Goal: Transaction & Acquisition: Download file/media

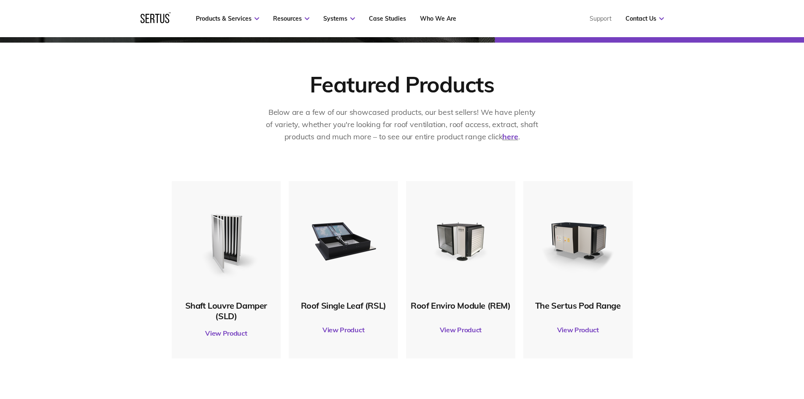
scroll to position [464, 0]
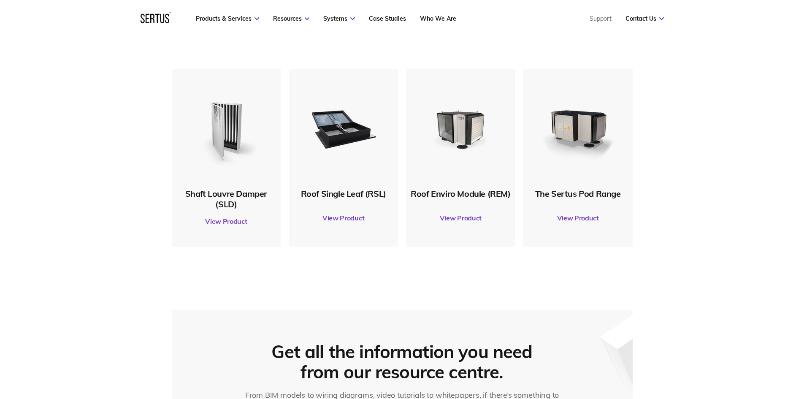
click at [309, 179] on div "Roof Single Leaf (RSL)" at bounding box center [343, 146] width 101 height 103
click at [335, 214] on link "View Product" at bounding box center [343, 218] width 101 height 24
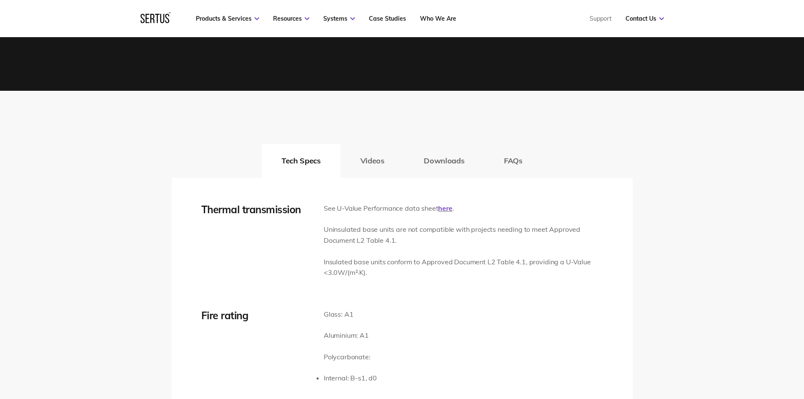
scroll to position [1224, 0]
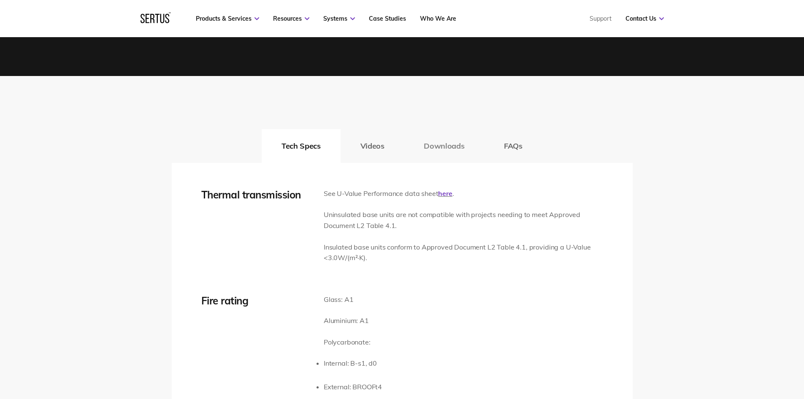
click at [442, 146] on button "Downloads" at bounding box center [444, 146] width 80 height 34
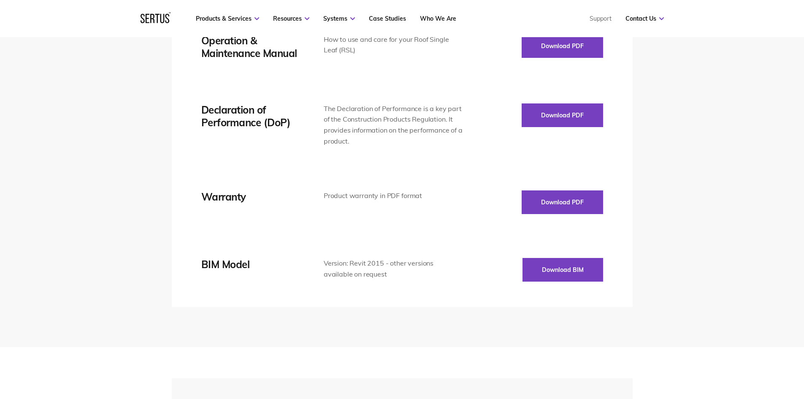
scroll to position [1646, 0]
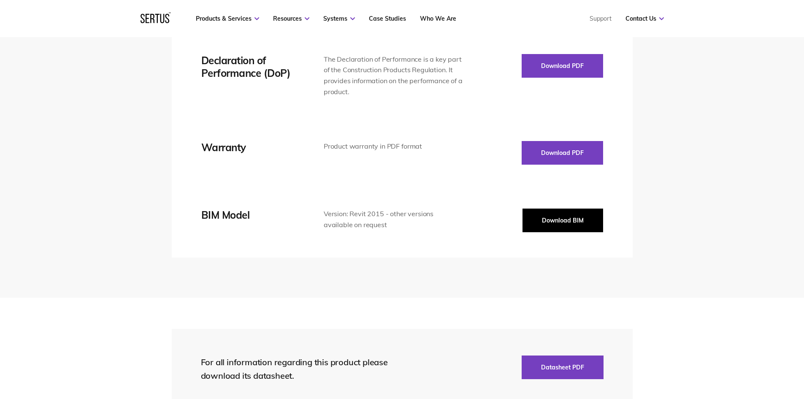
click at [543, 218] on button "Download BIM" at bounding box center [563, 221] width 81 height 24
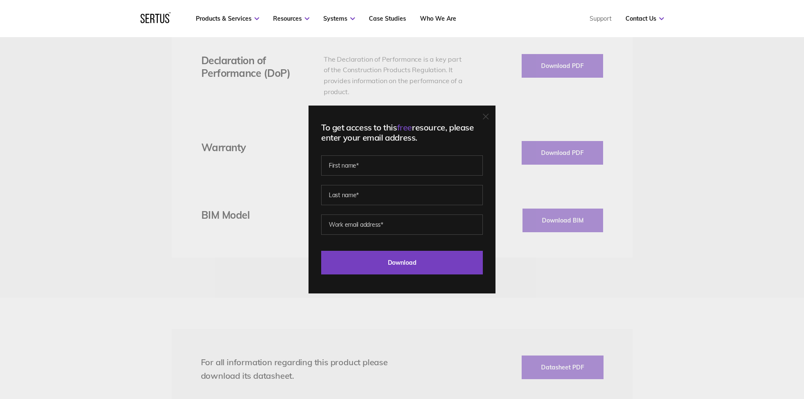
click at [489, 120] on div at bounding box center [486, 117] width 6 height 8
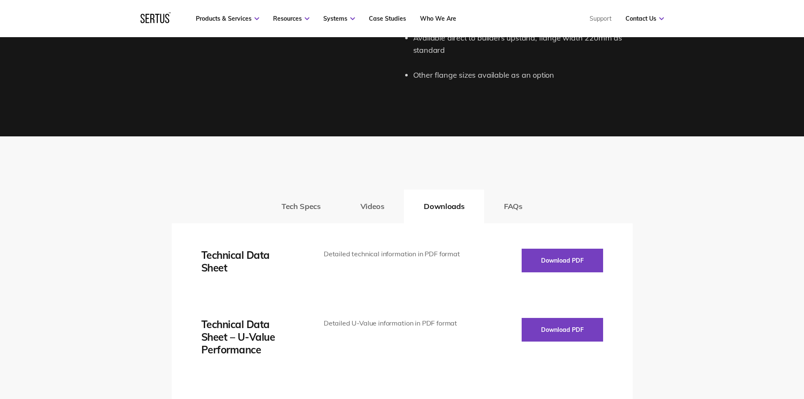
scroll to position [1140, 0]
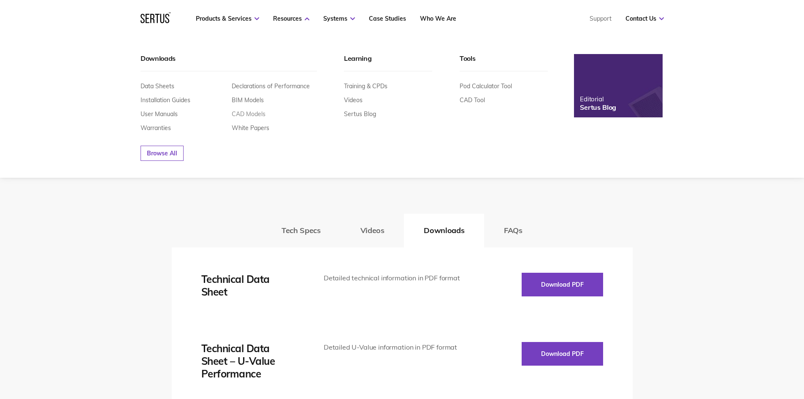
click at [261, 117] on link "CAD Models" at bounding box center [249, 114] width 34 height 8
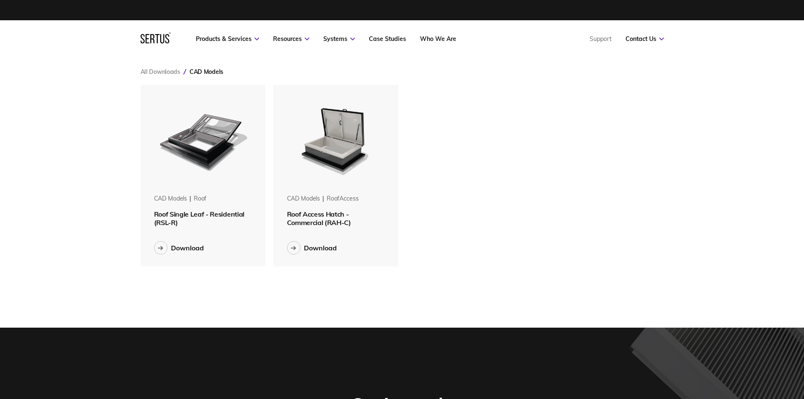
scroll to position [195, 537]
click at [196, 215] on span "Roof Single Leaf - Residential (RSL-R)" at bounding box center [199, 218] width 90 height 17
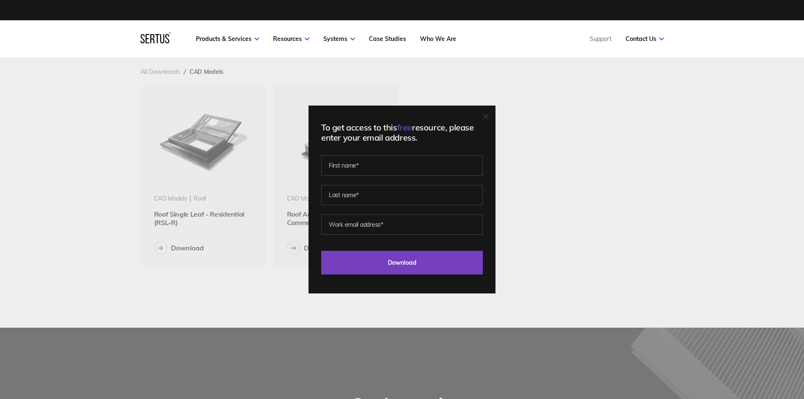
click at [489, 114] on icon at bounding box center [486, 117] width 6 height 6
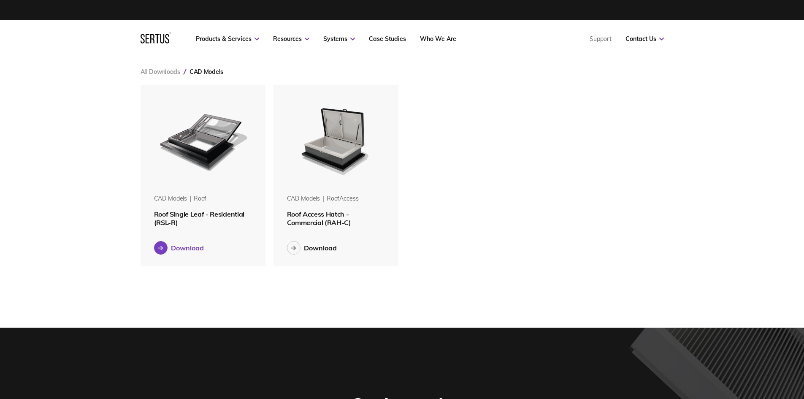
click at [188, 246] on div "Download" at bounding box center [187, 248] width 33 height 8
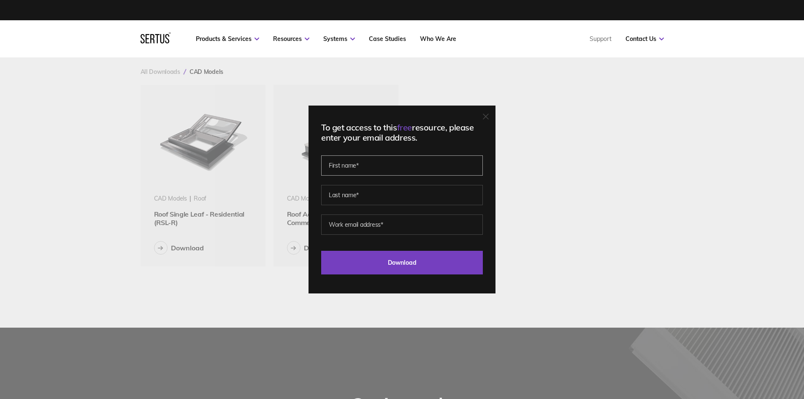
click at [367, 162] on input "text" at bounding box center [402, 165] width 162 height 20
type input "t"
type input "Thiago"
click at [355, 190] on input "text" at bounding box center [402, 195] width 162 height 20
type input "[PERSON_NAME]"
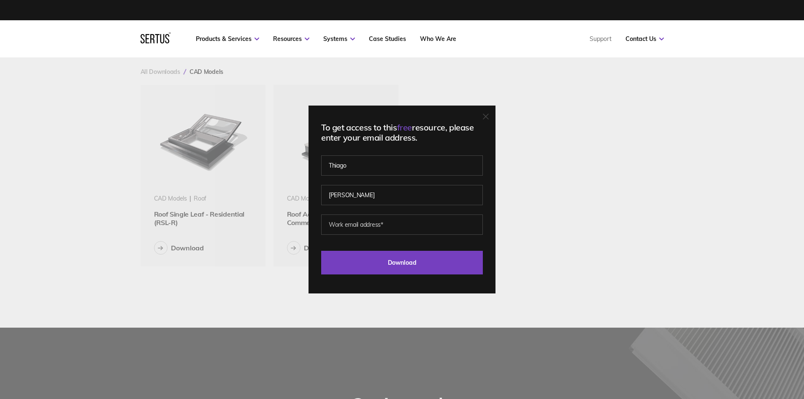
click at [342, 211] on fieldset "[PERSON_NAME]" at bounding box center [402, 189] width 162 height 59
click at [342, 218] on input "email" at bounding box center [402, 224] width 162 height 20
type input "[EMAIL_ADDRESS][DOMAIN_NAME]"
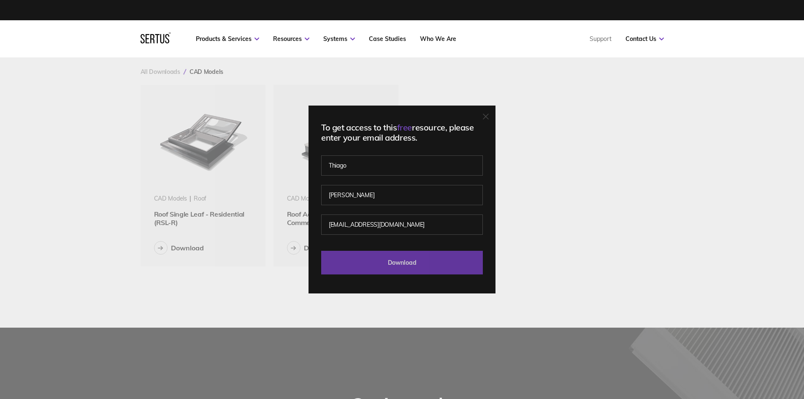
click at [410, 257] on input "Download" at bounding box center [402, 263] width 162 height 24
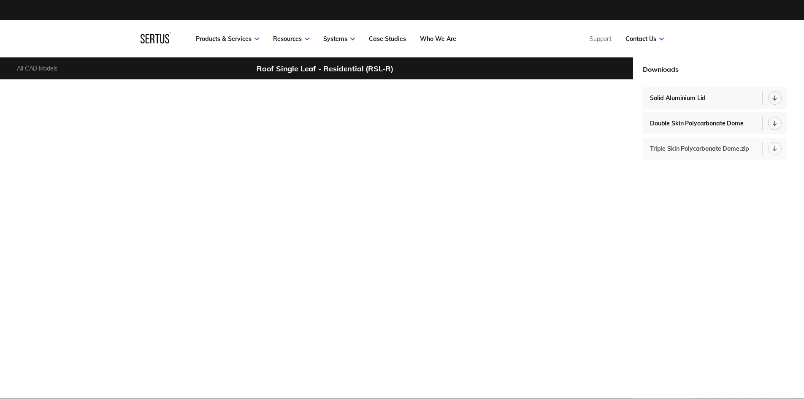
click at [729, 152] on link "Triple Skin Polycarbonate Dome.zip" at bounding box center [715, 149] width 144 height 22
